Goal: Navigation & Orientation: Understand site structure

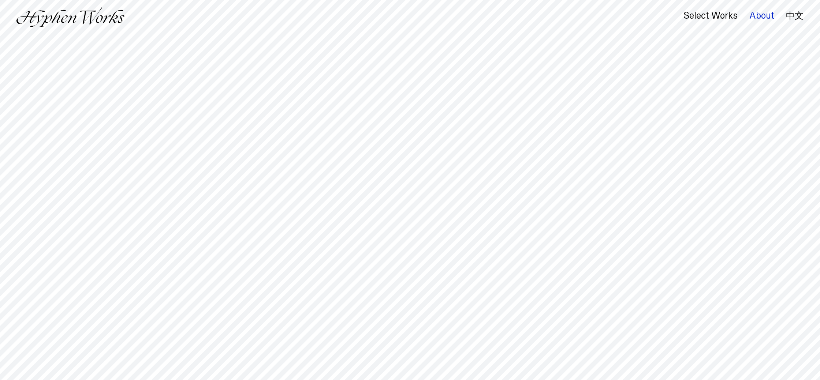
click at [766, 18] on div "About" at bounding box center [762, 16] width 25 height 10
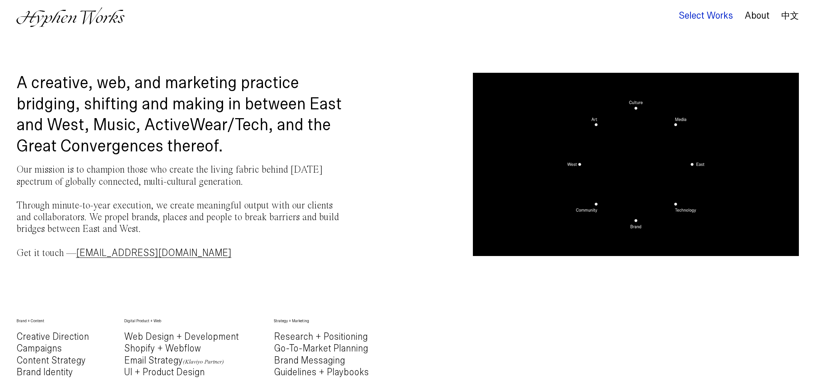
click at [710, 12] on div "Select Works" at bounding box center [706, 16] width 54 height 10
